Goal: Information Seeking & Learning: Learn about a topic

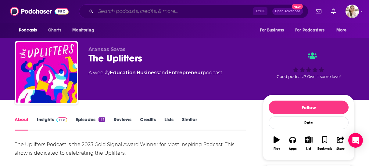
click at [132, 13] on input "Search podcasts, credits, & more..." at bounding box center [174, 11] width 157 height 10
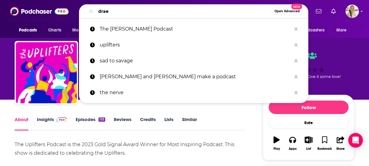
click at [132, 13] on input "drae" at bounding box center [184, 11] width 176 height 10
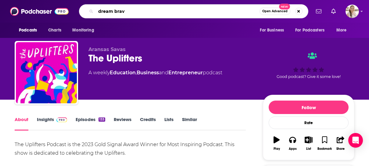
type input "dream brave"
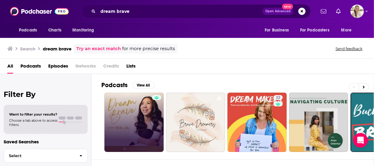
click at [119, 110] on link at bounding box center [133, 121] width 59 height 59
